Goal: Task Accomplishment & Management: Complete application form

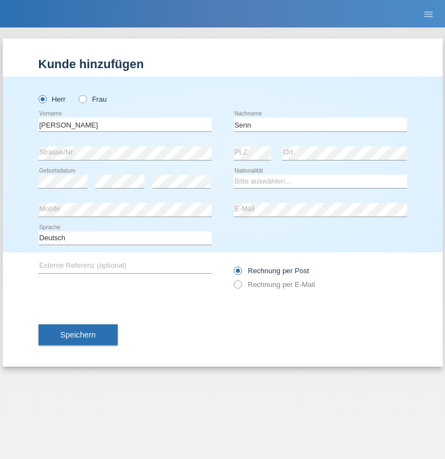
type input "Senn"
select select "CH"
select select "en"
radio input "true"
click at [125, 124] on input "text" at bounding box center [124, 125] width 173 height 14
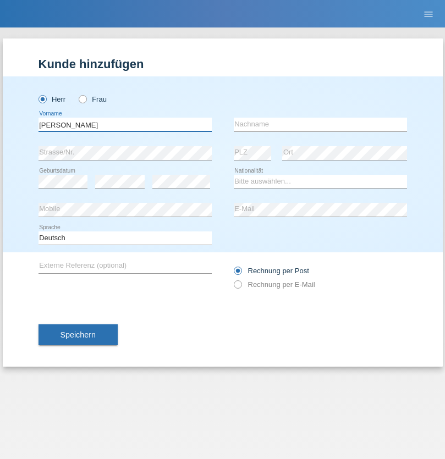
type input "[PERSON_NAME]"
click at [320, 124] on input "text" at bounding box center [320, 125] width 173 height 14
type input "Gaudencio"
select select "PT"
select select "C"
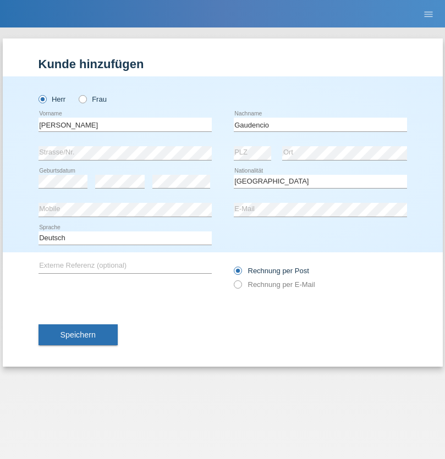
select select "19"
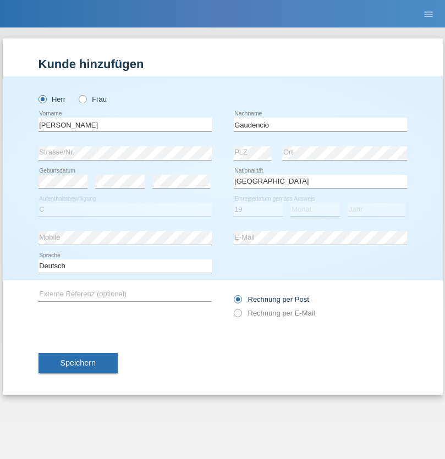
select select "05"
select select "1968"
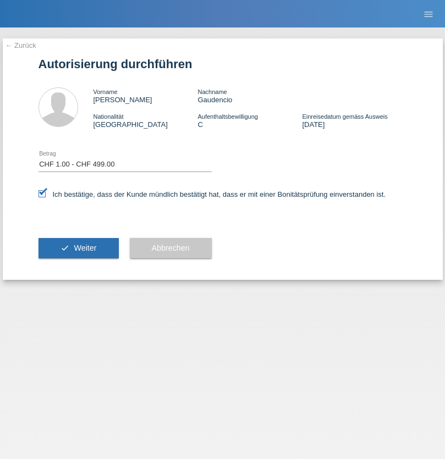
select select "1"
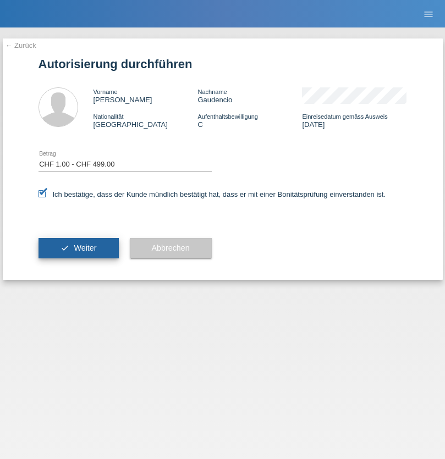
click at [78, 248] on span "Weiter" at bounding box center [85, 248] width 23 height 9
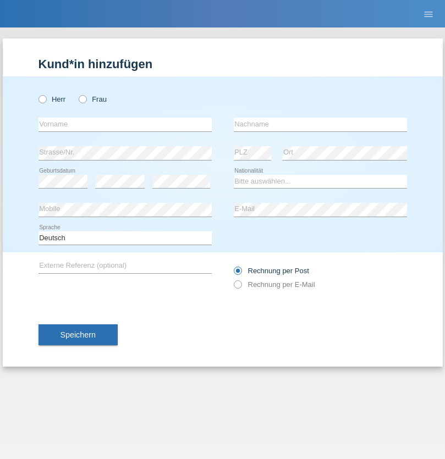
radio input "true"
click at [125, 124] on input "text" at bounding box center [124, 125] width 173 height 14
type input "Camille"
click at [320, 124] on input "text" at bounding box center [320, 125] width 173 height 14
type input "Jacquet"
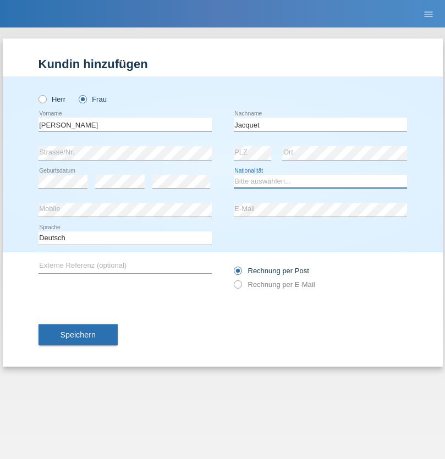
select select "CH"
radio input "true"
select select "DE"
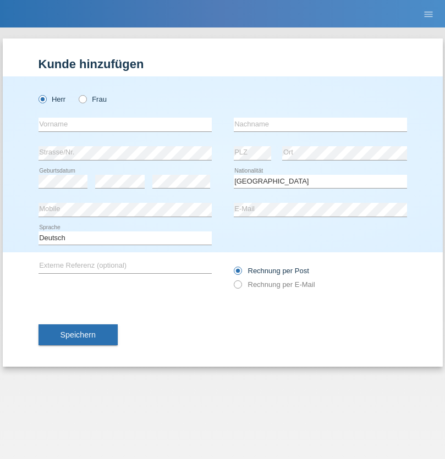
select select "C"
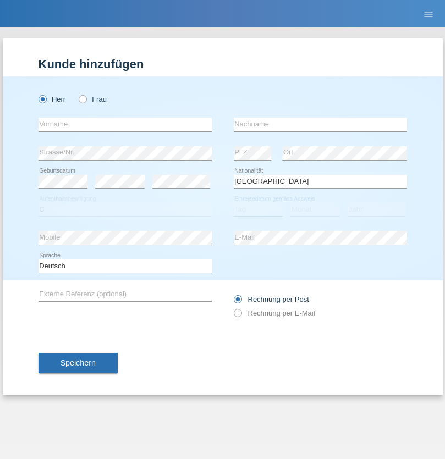
select select "07"
select select "11"
select select "1972"
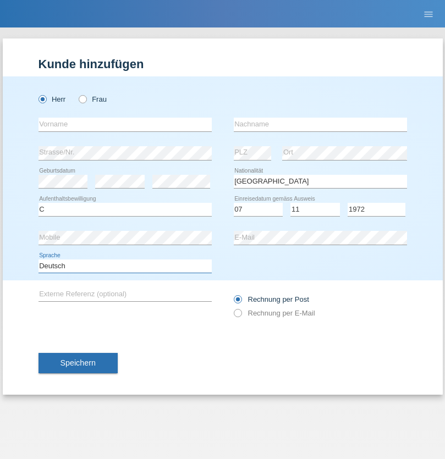
select select "en"
